Goal: Check status: Check status

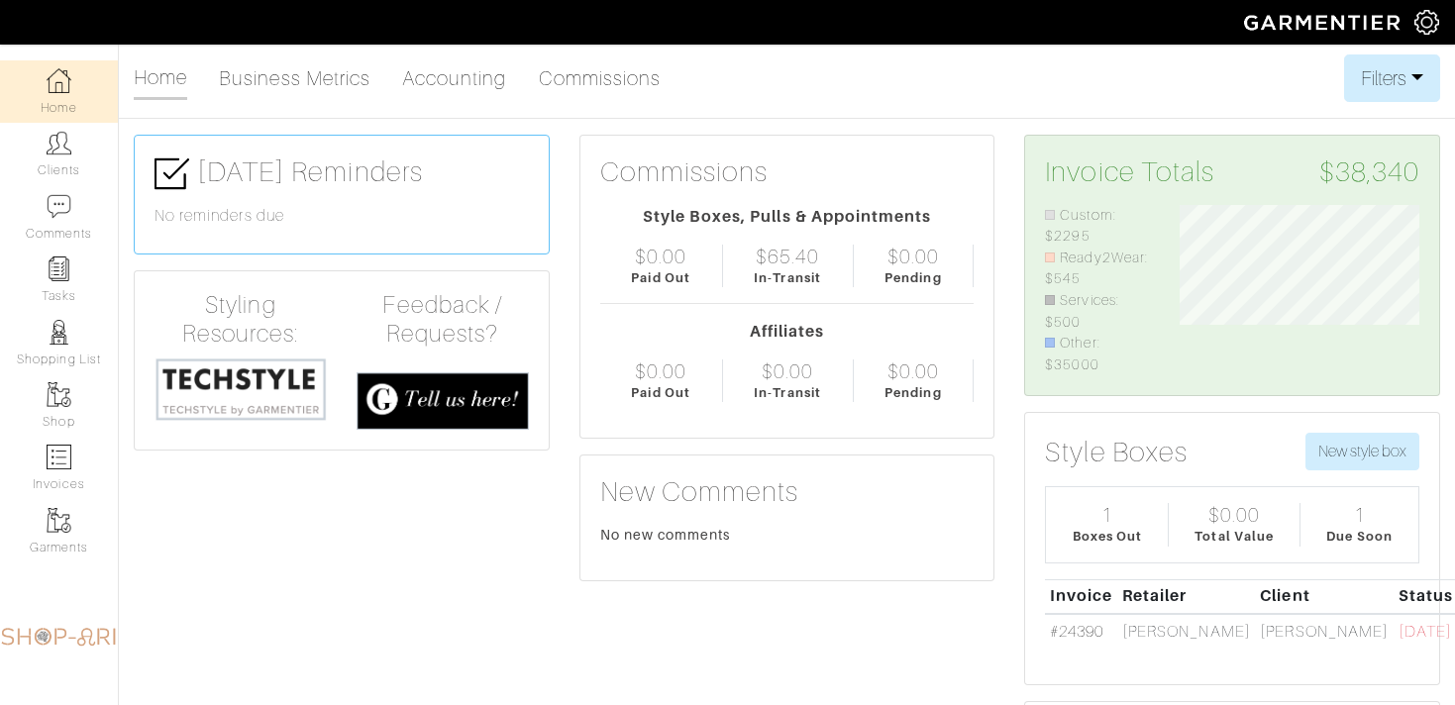
scroll to position [170, 268]
click at [1081, 632] on link "#24390" at bounding box center [1076, 632] width 53 height 18
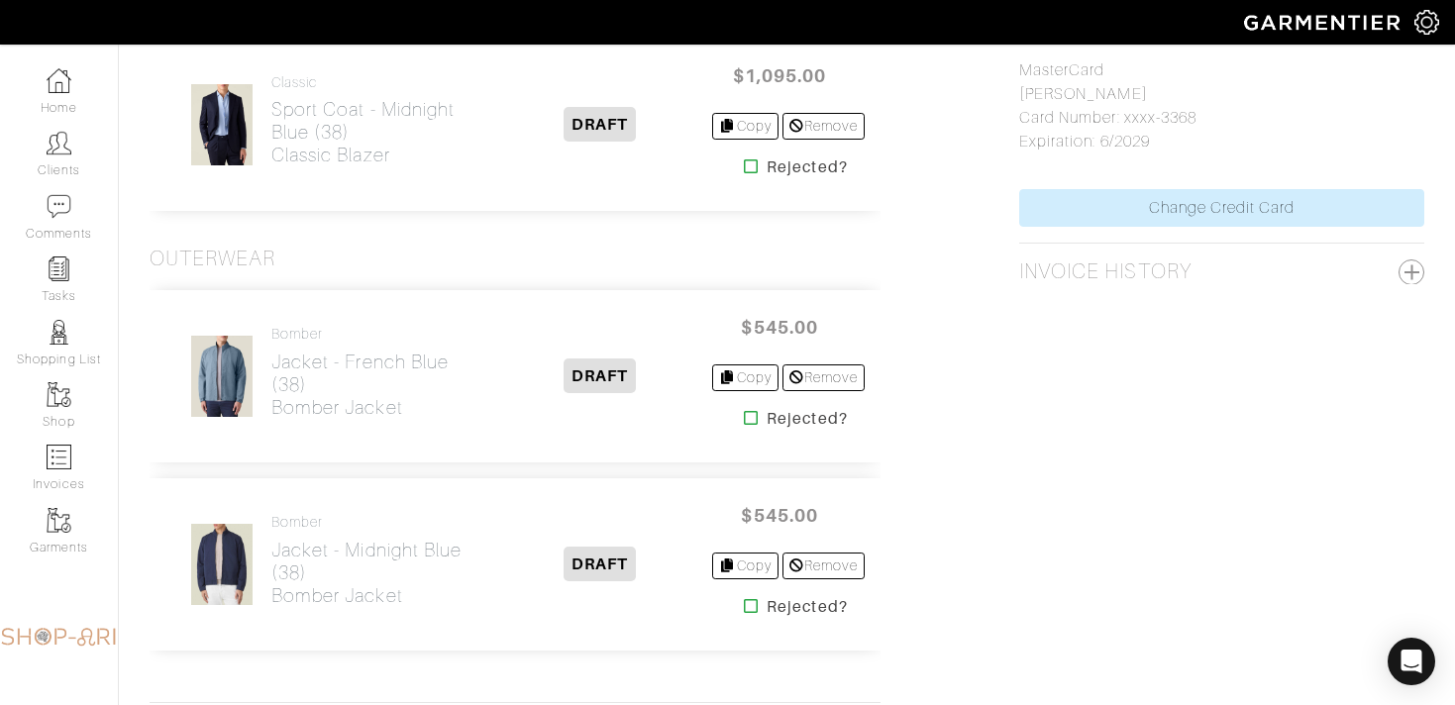
scroll to position [1755, 0]
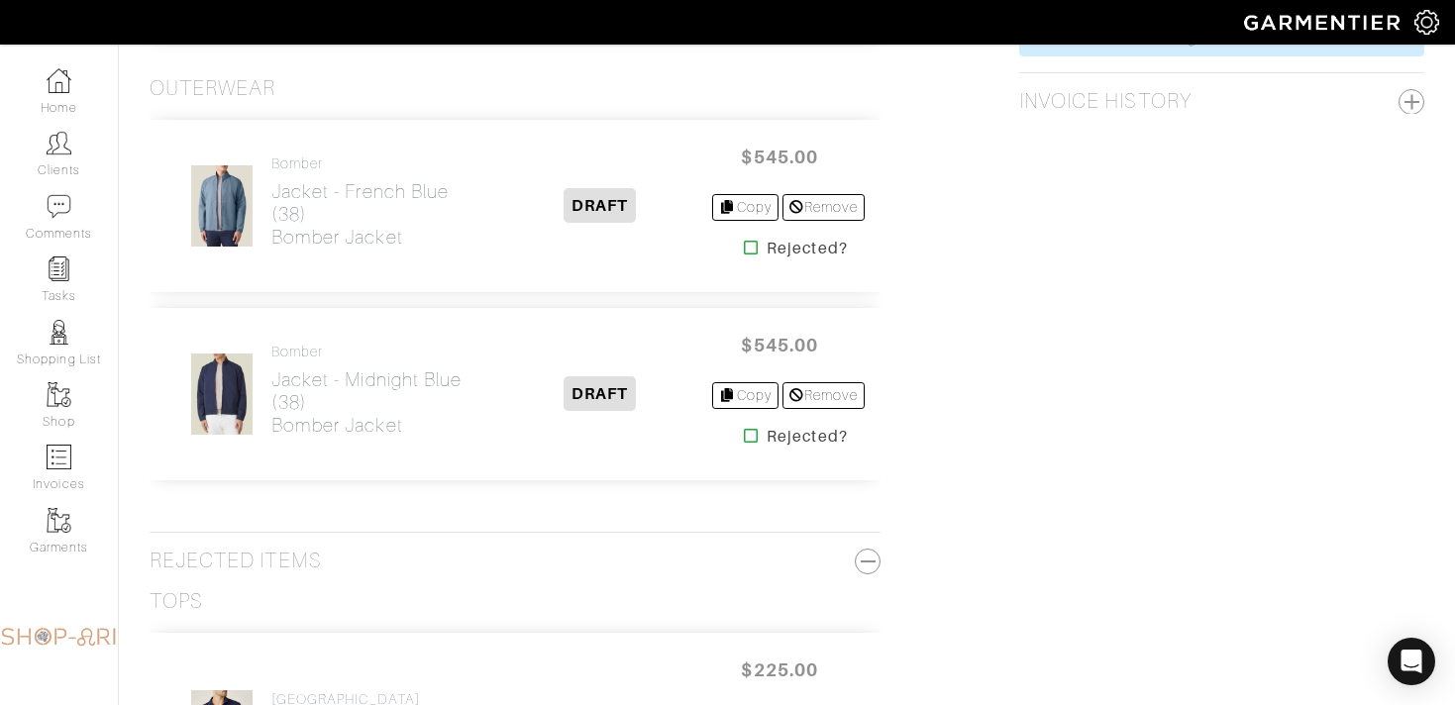
click at [747, 254] on icon at bounding box center [751, 248] width 15 height 16
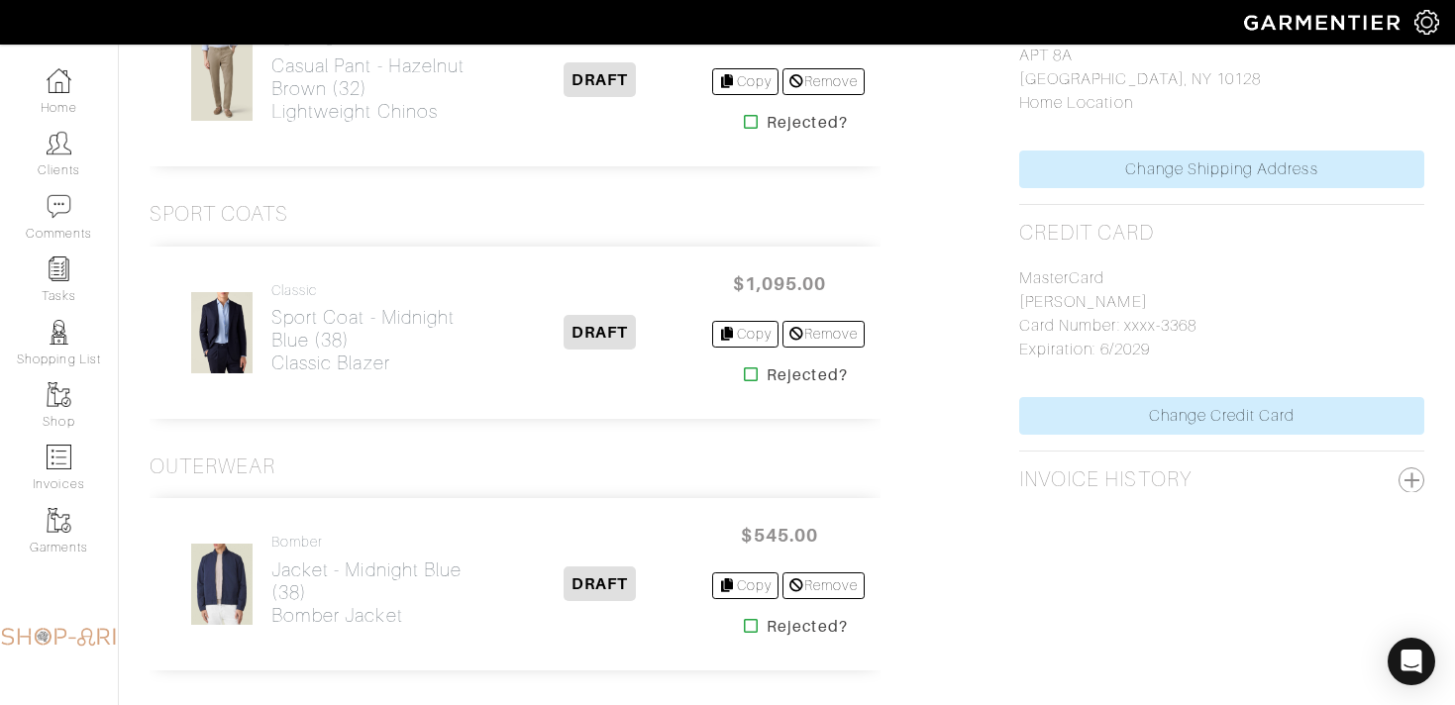
scroll to position [1414, 0]
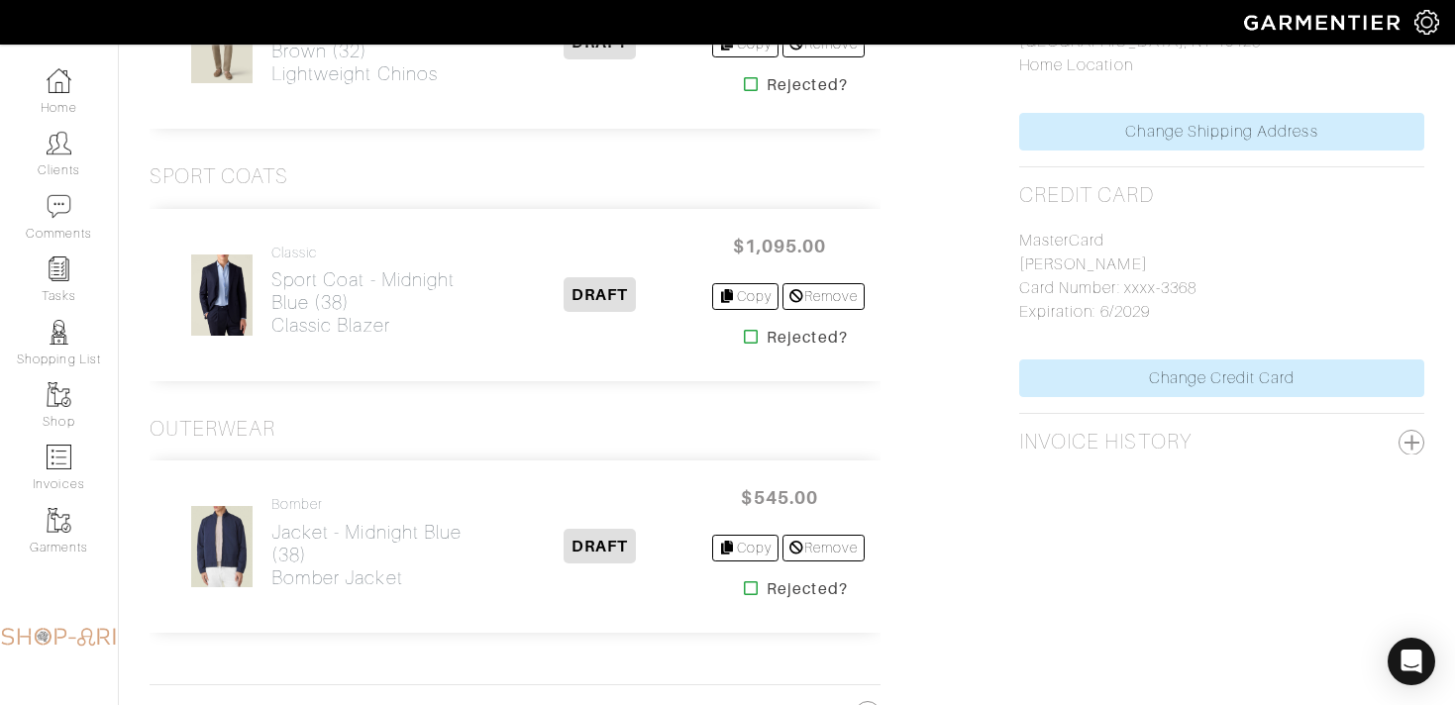
click at [744, 591] on icon at bounding box center [751, 588] width 15 height 16
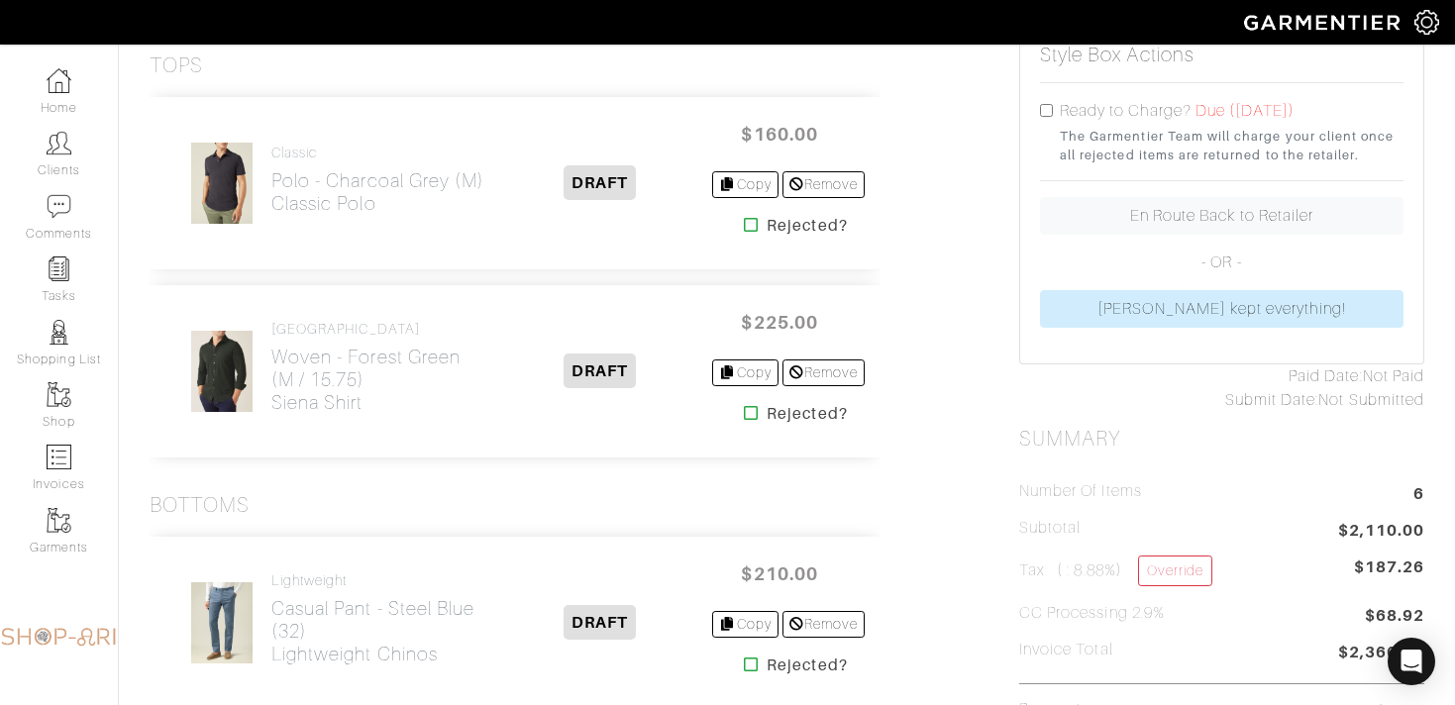
scroll to position [462, 0]
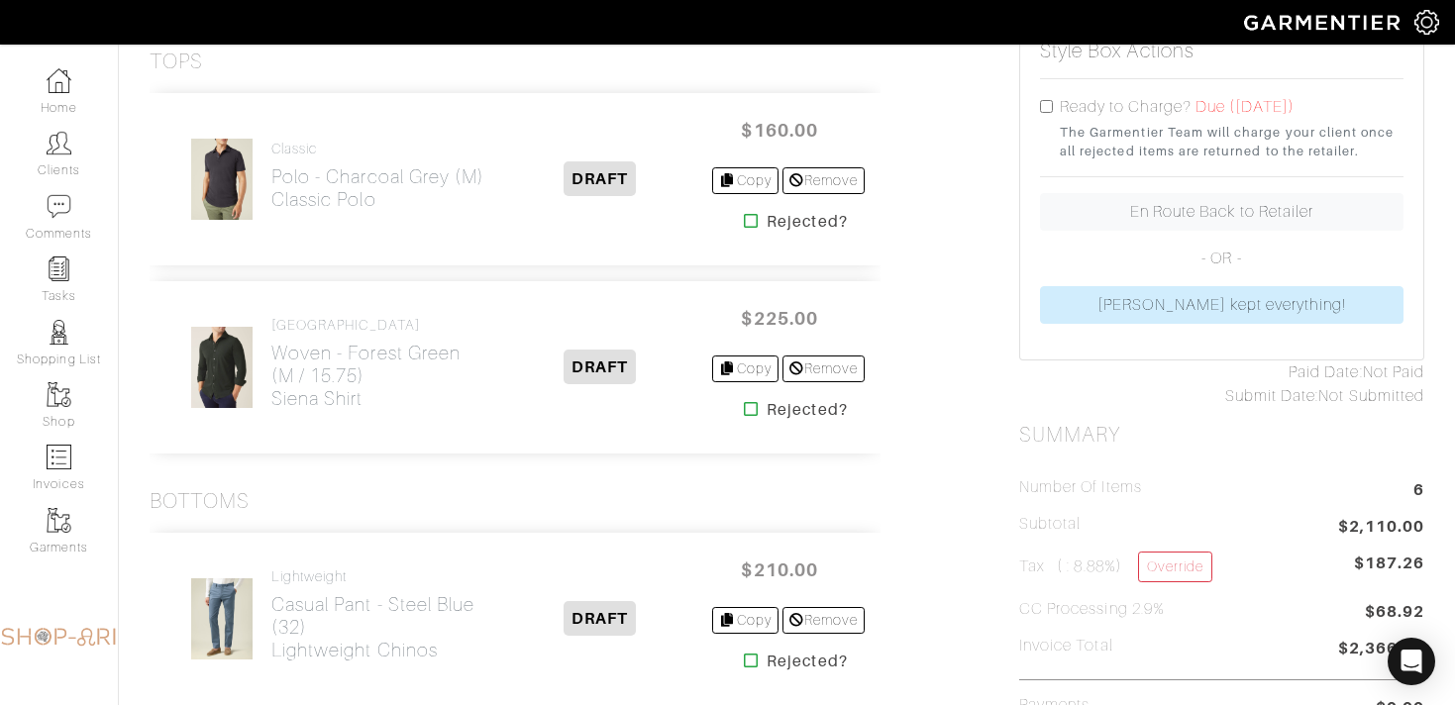
click at [745, 415] on icon at bounding box center [751, 409] width 15 height 16
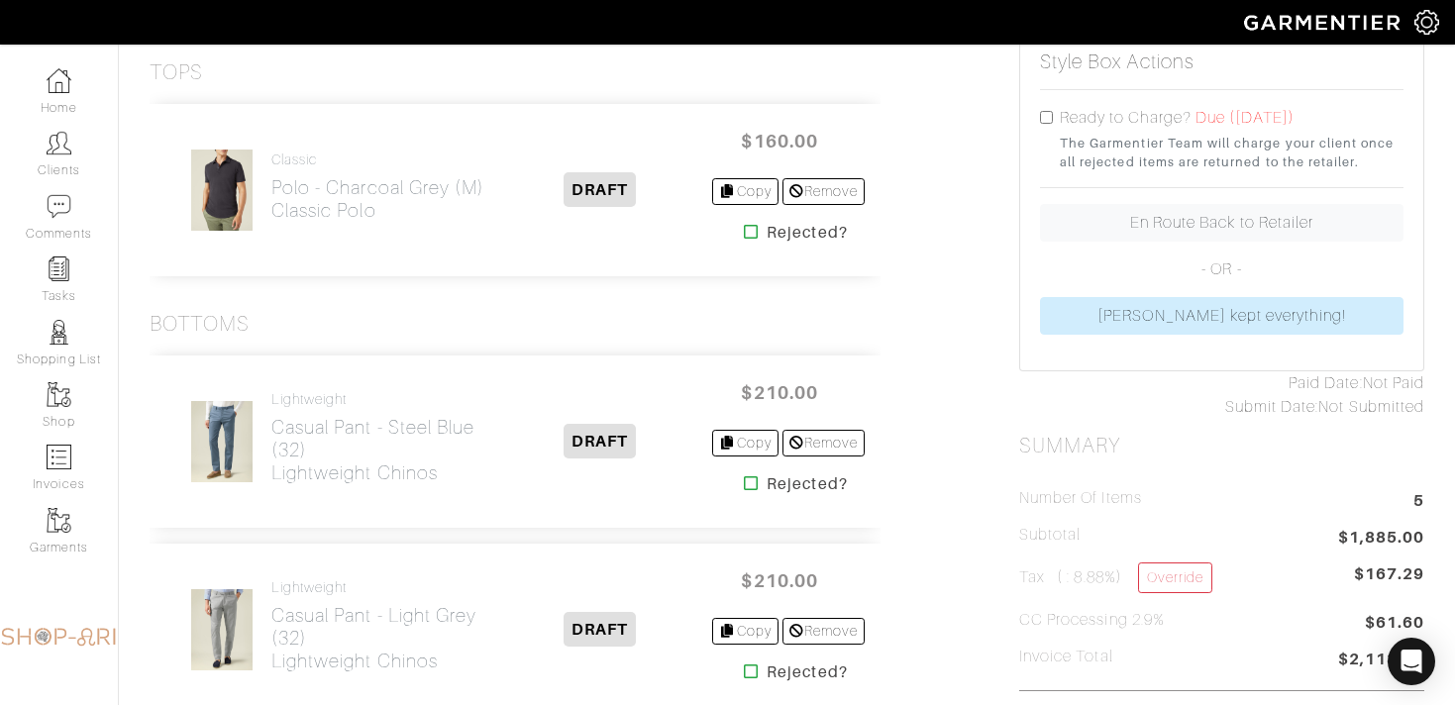
scroll to position [517, 0]
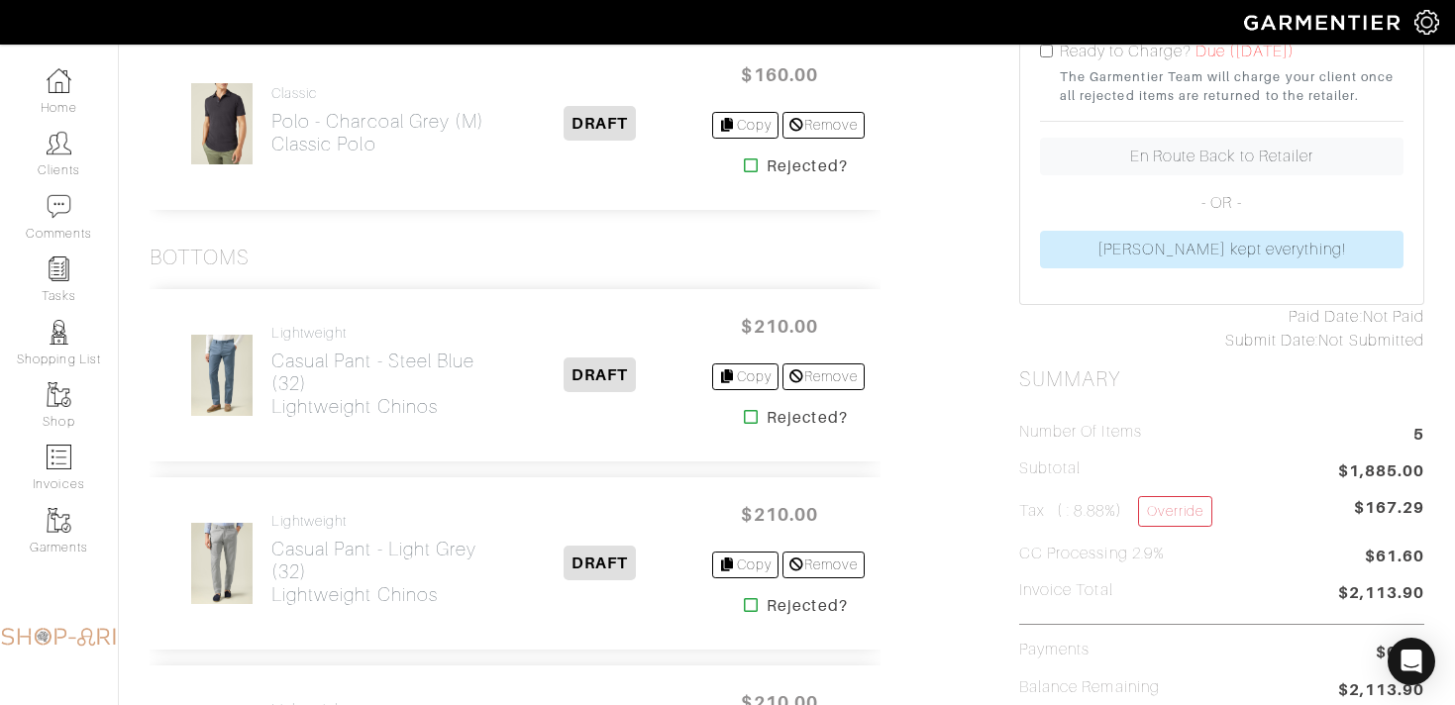
click at [744, 607] on icon at bounding box center [751, 605] width 15 height 16
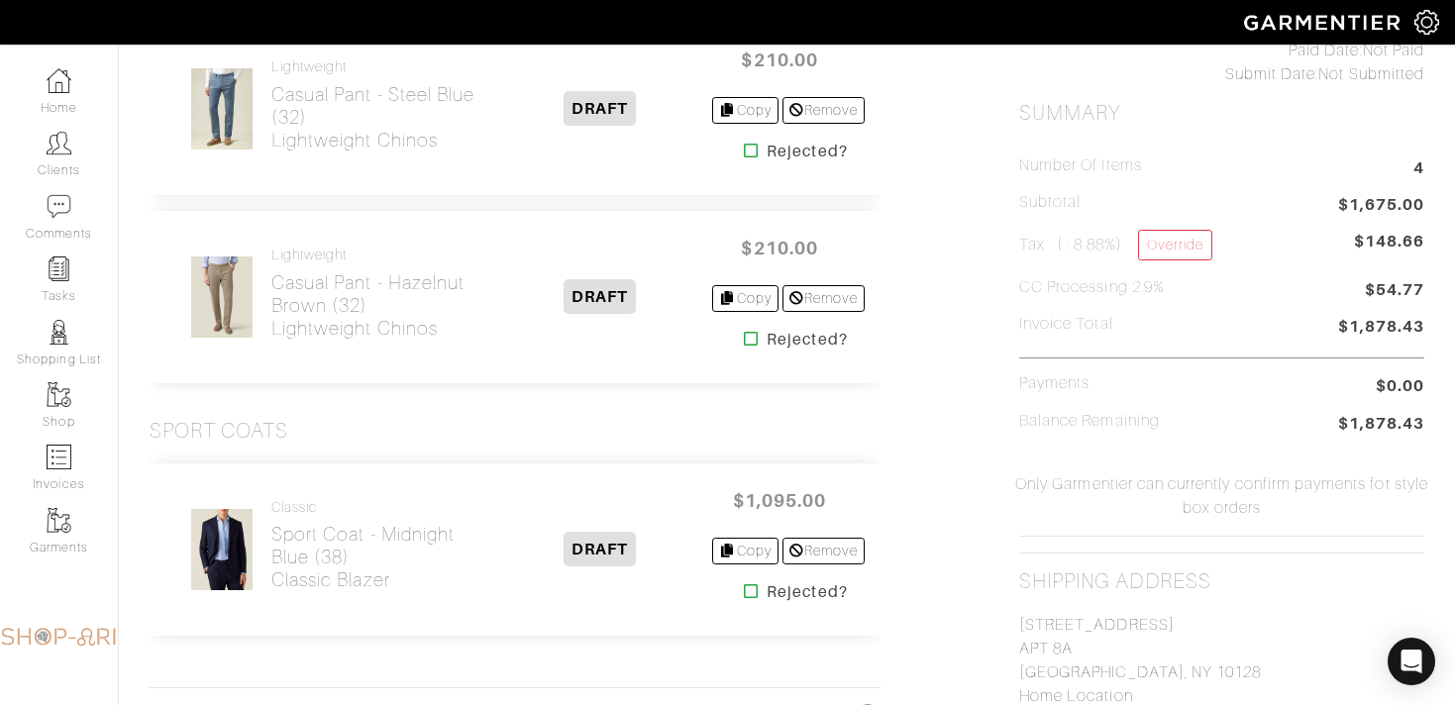
scroll to position [805, 0]
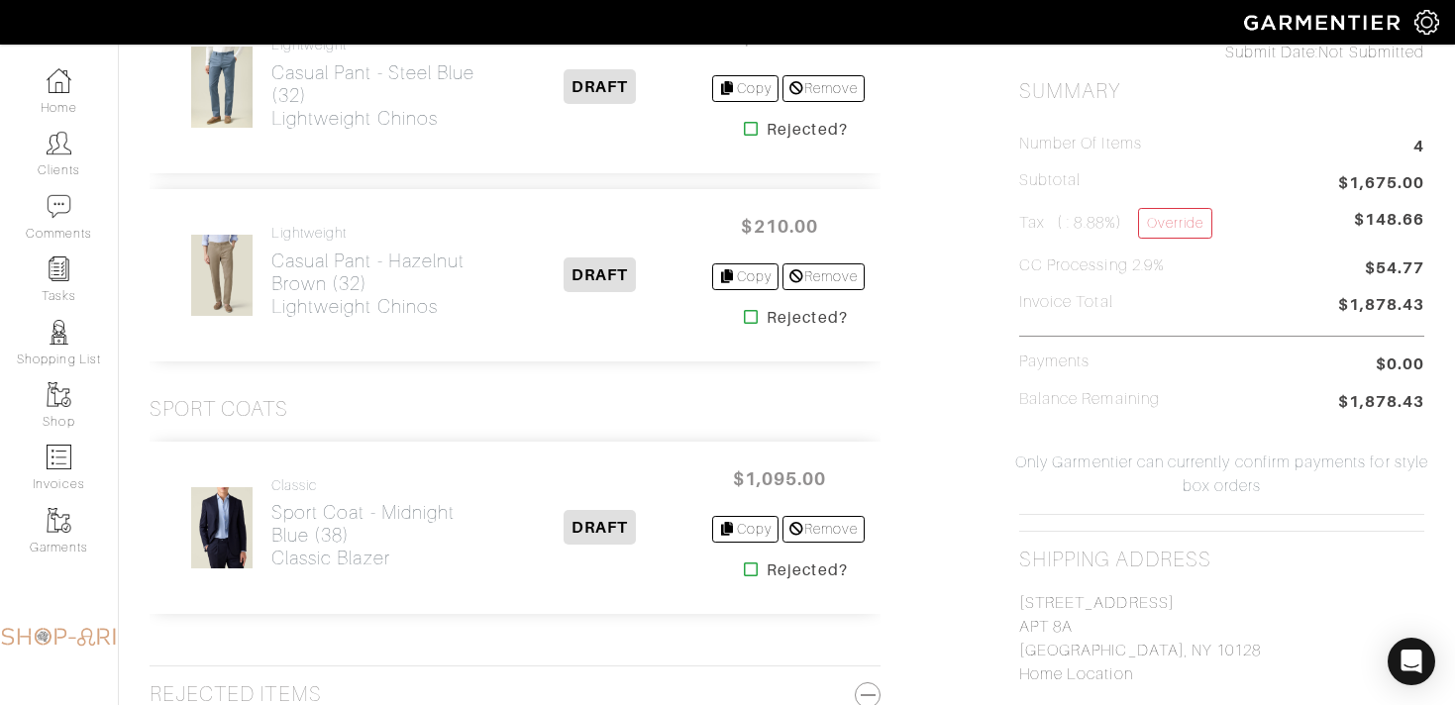
click at [745, 573] on icon at bounding box center [751, 570] width 15 height 16
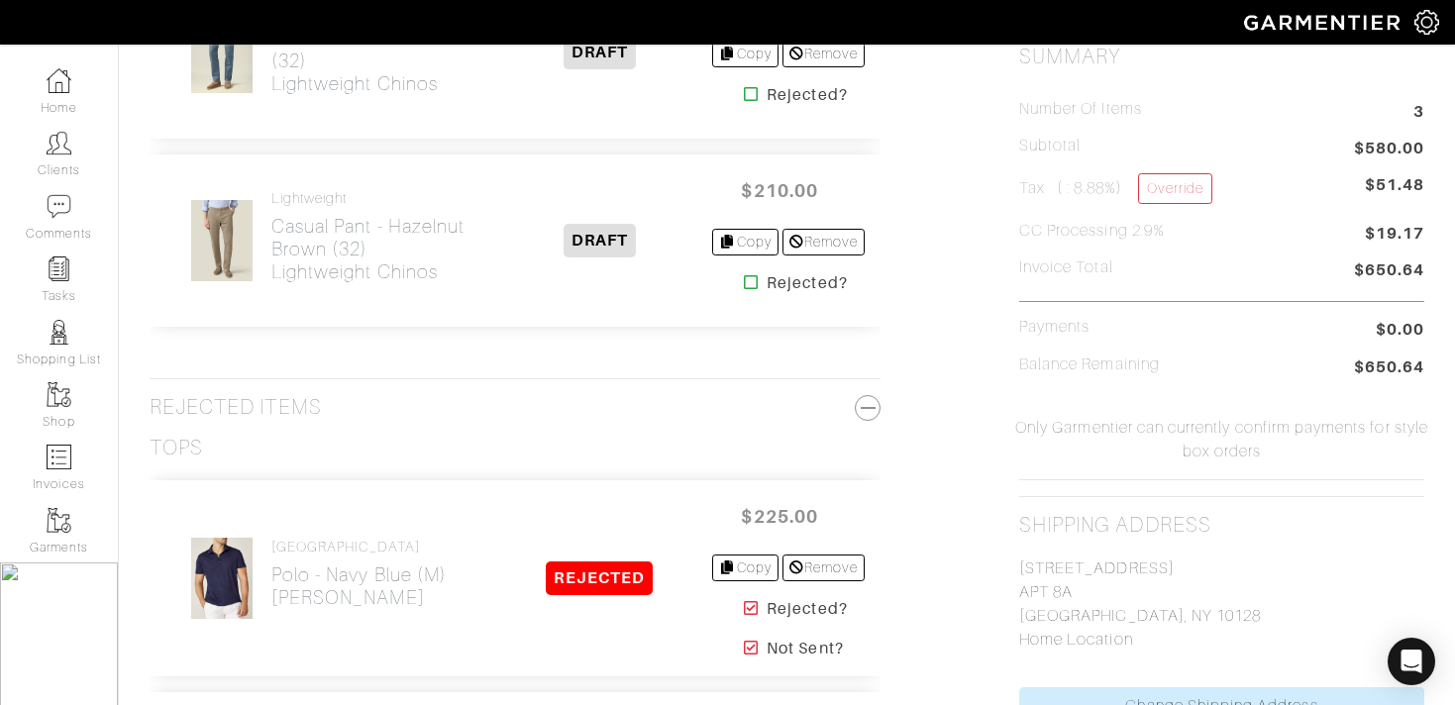
scroll to position [758, 0]
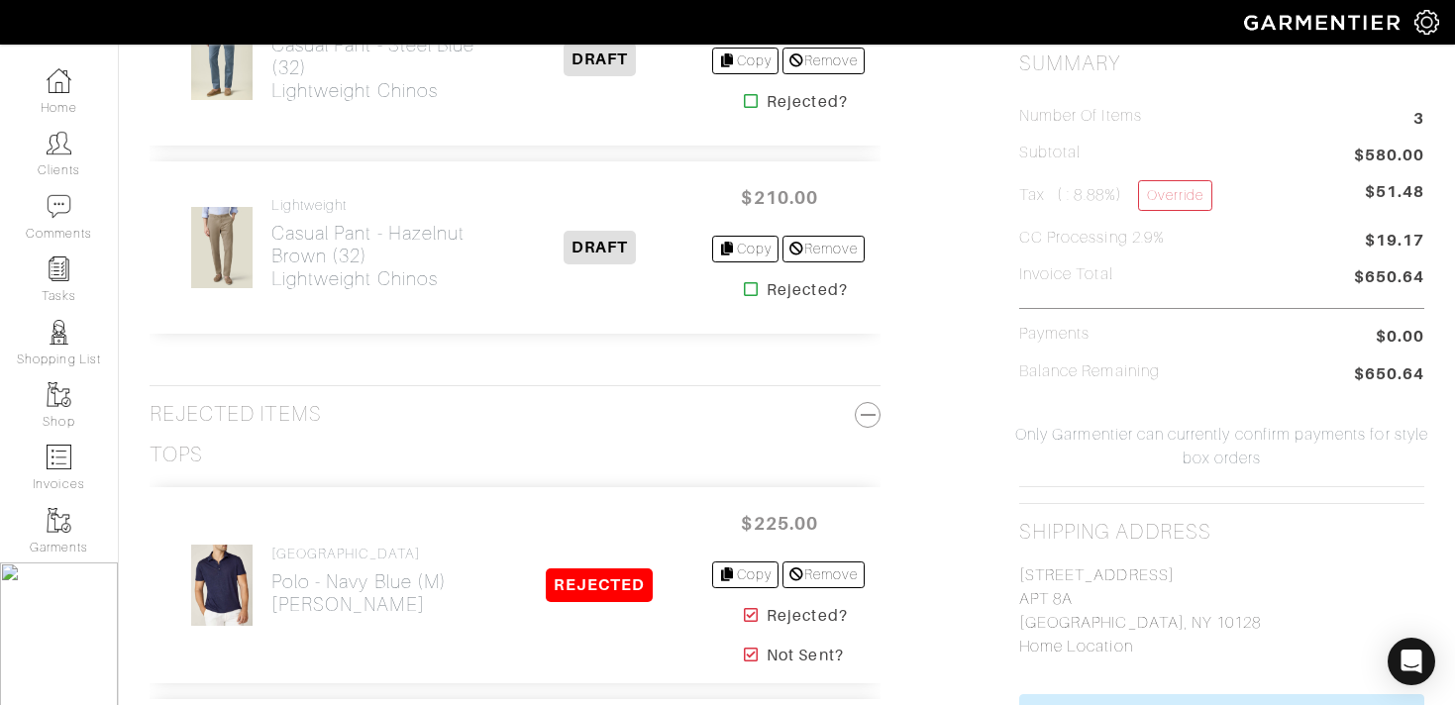
click at [747, 297] on icon at bounding box center [751, 289] width 15 height 16
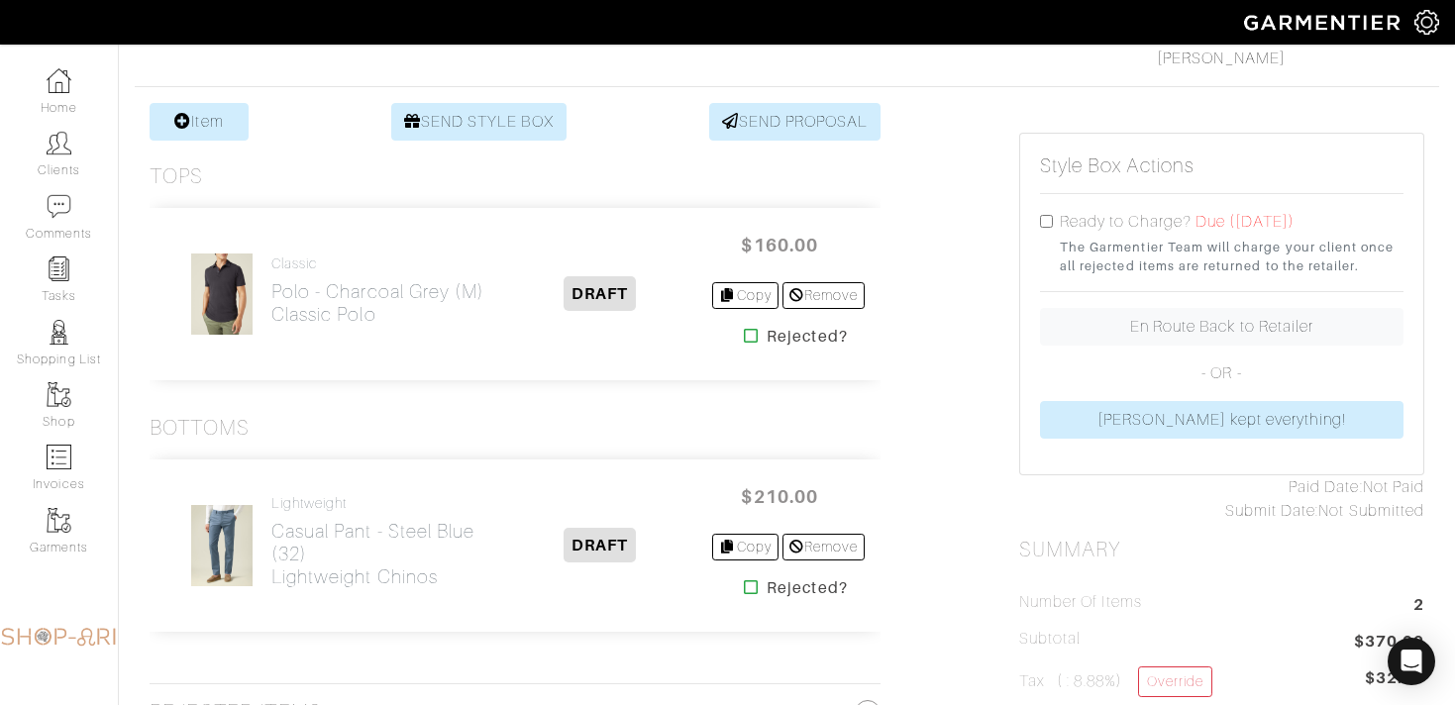
scroll to position [185, 0]
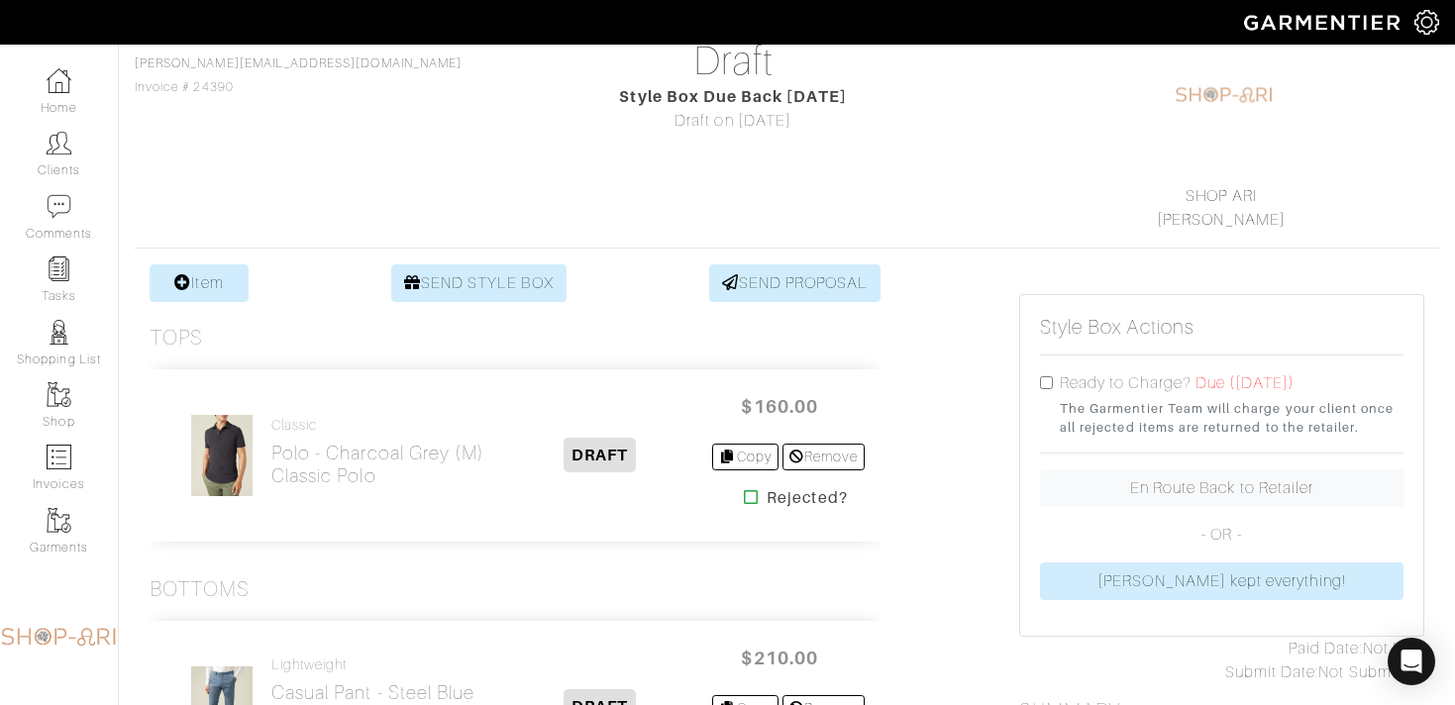
click at [1045, 379] on input "checkbox" at bounding box center [1046, 382] width 13 height 13
checkbox input "true"
